Goal: Navigation & Orientation: Find specific page/section

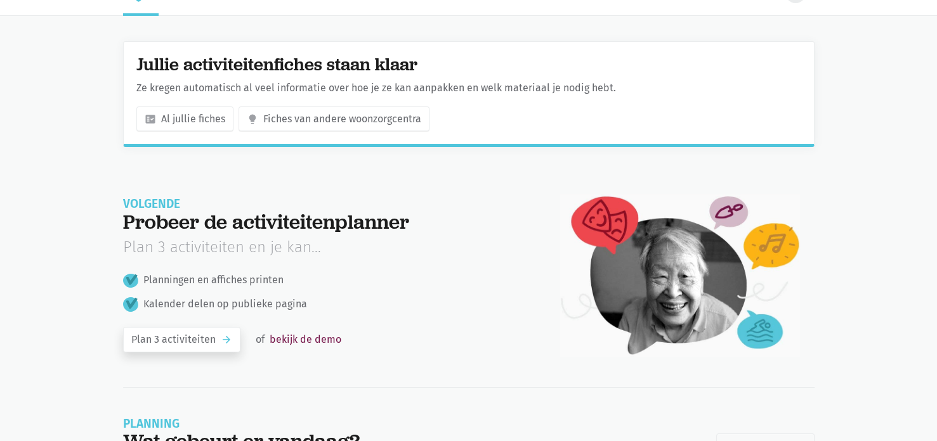
scroll to position [25, 0]
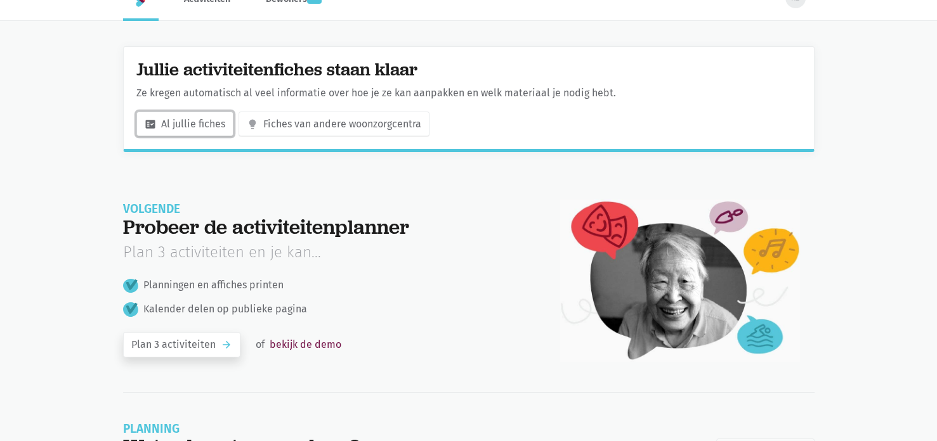
click at [187, 126] on link "fact_check Al jullie fiches" at bounding box center [184, 124] width 97 height 25
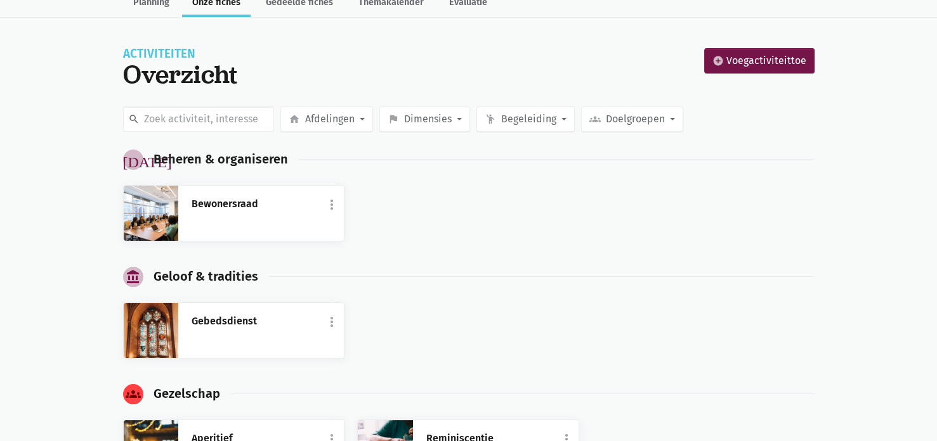
scroll to position [68, 0]
click at [228, 202] on link "Bewonersraad" at bounding box center [261, 204] width 140 height 16
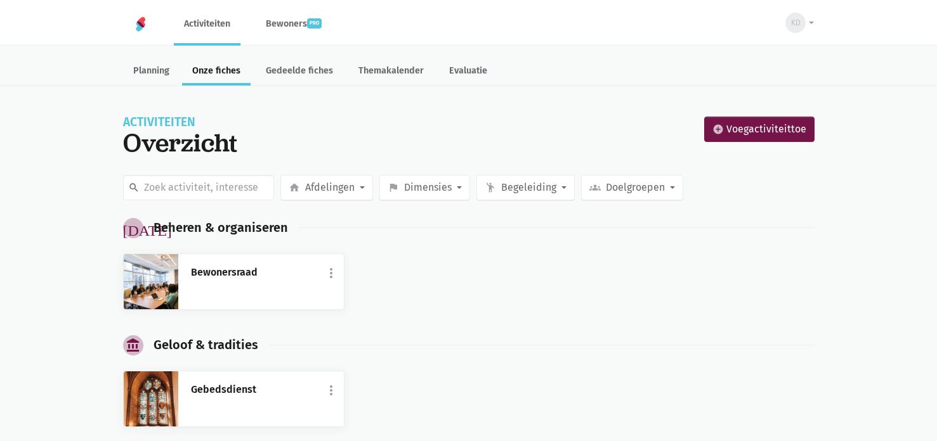
scroll to position [68, 0]
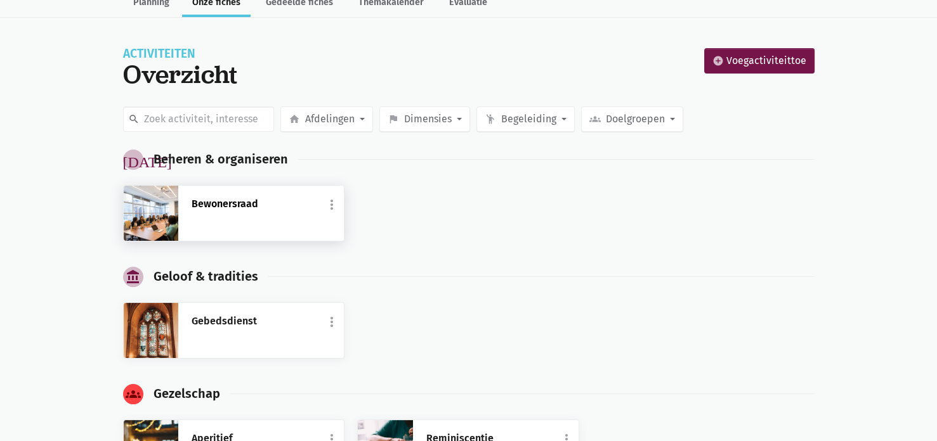
click at [268, 209] on link "Bewonersraad" at bounding box center [261, 204] width 140 height 16
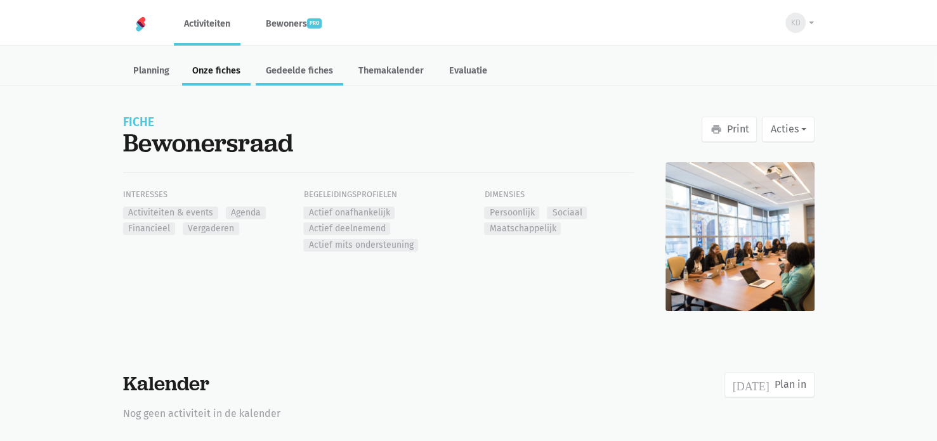
click at [299, 66] on link "Gedeelde fiches" at bounding box center [300, 71] width 88 height 27
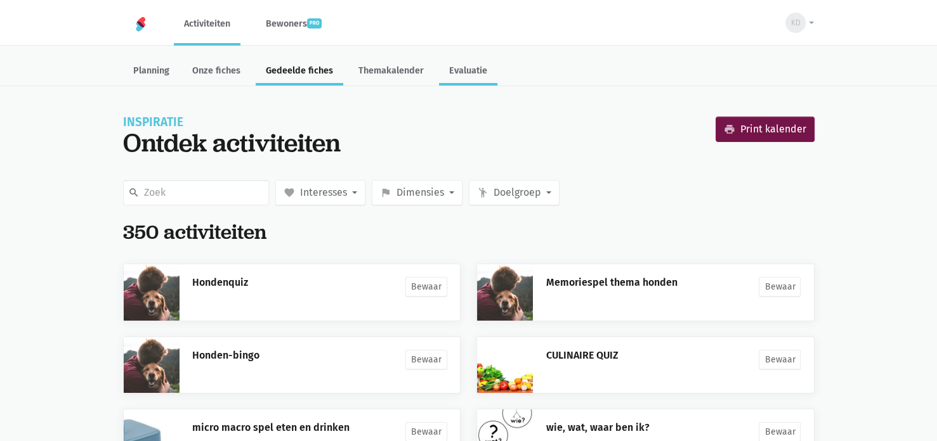
click at [488, 62] on link "Evaluatie" at bounding box center [468, 71] width 58 height 27
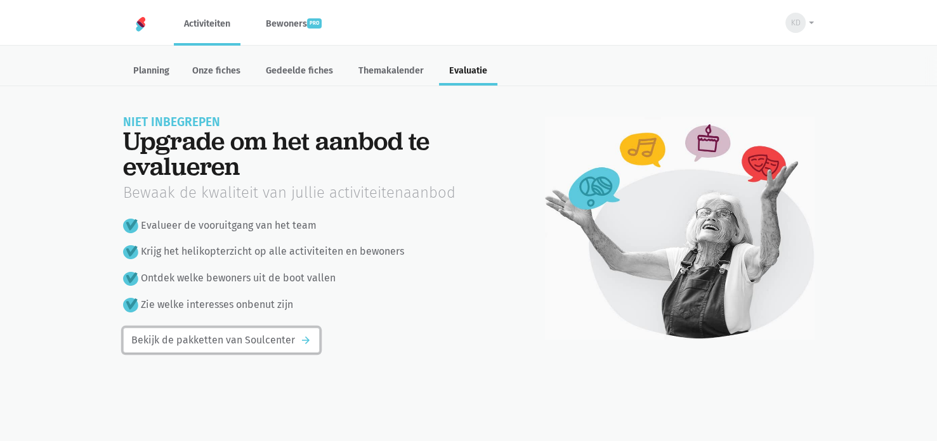
click at [208, 348] on link "Bekijk de pakketten van Soulcenter arrow_forward" at bounding box center [221, 340] width 197 height 25
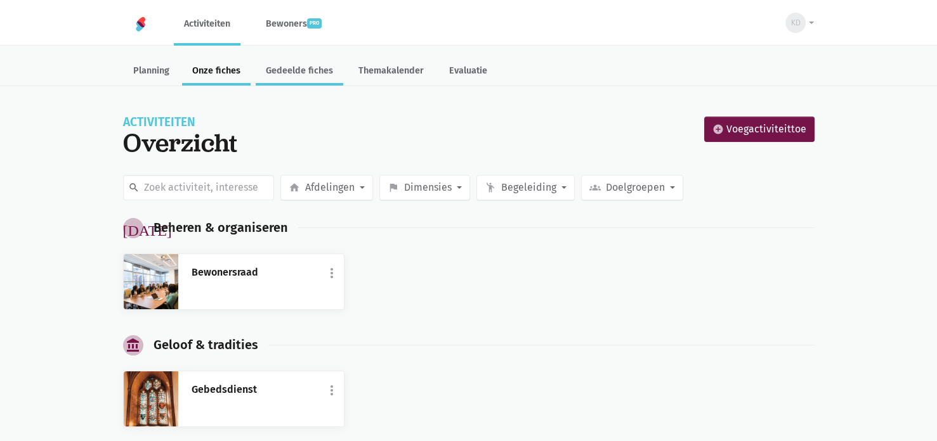
click at [313, 77] on link "Gedeelde fiches" at bounding box center [300, 71] width 88 height 27
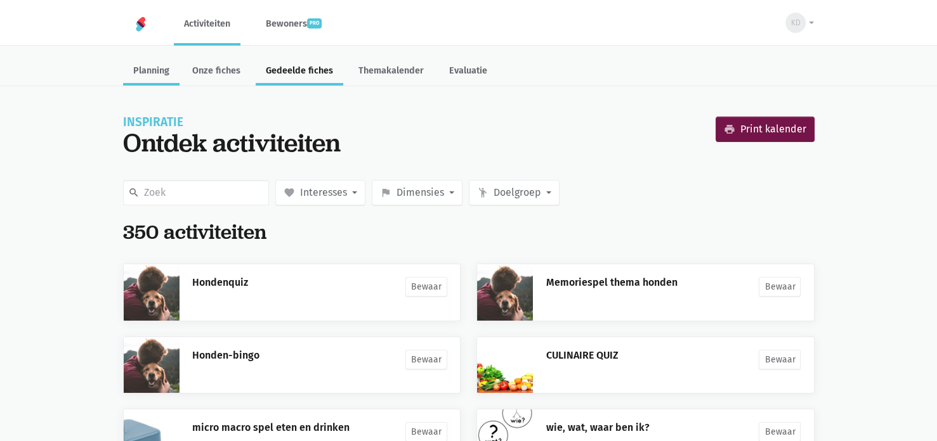
click at [162, 78] on link "Planning" at bounding box center [151, 71] width 56 height 27
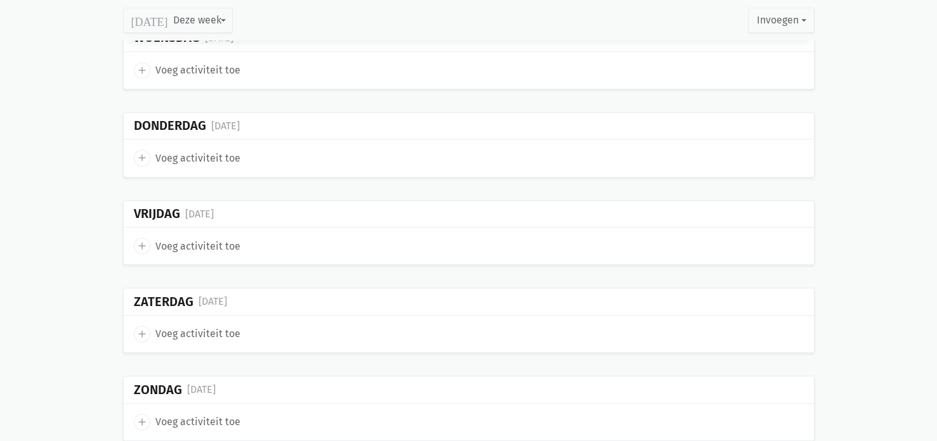
scroll to position [996, 0]
